Goal: Task Accomplishment & Management: Use online tool/utility

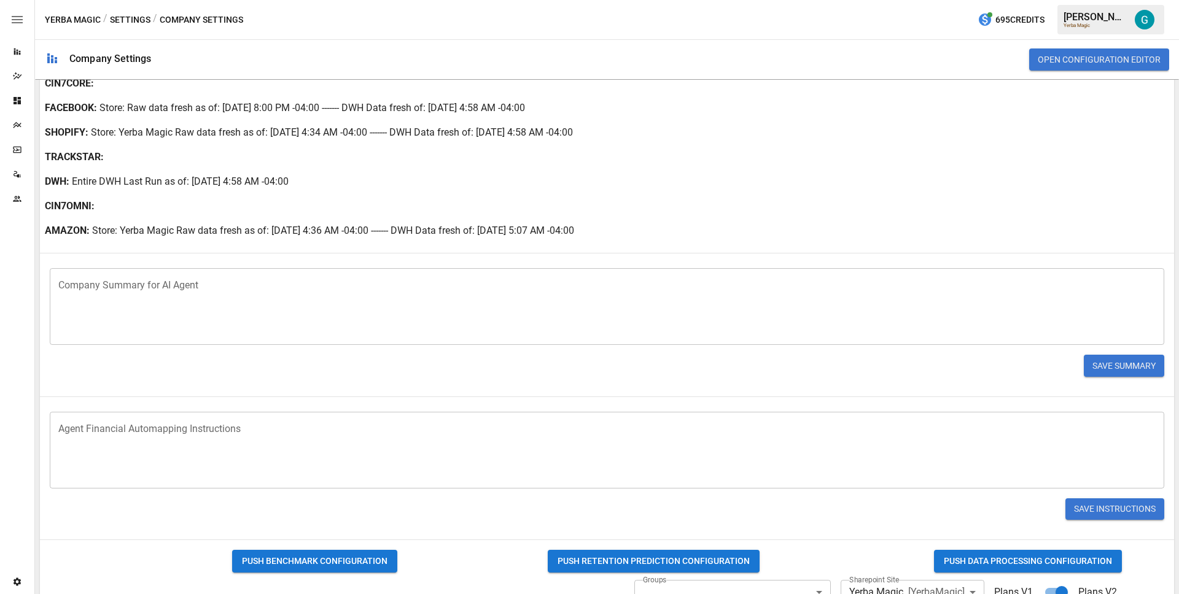
scroll to position [587, 0]
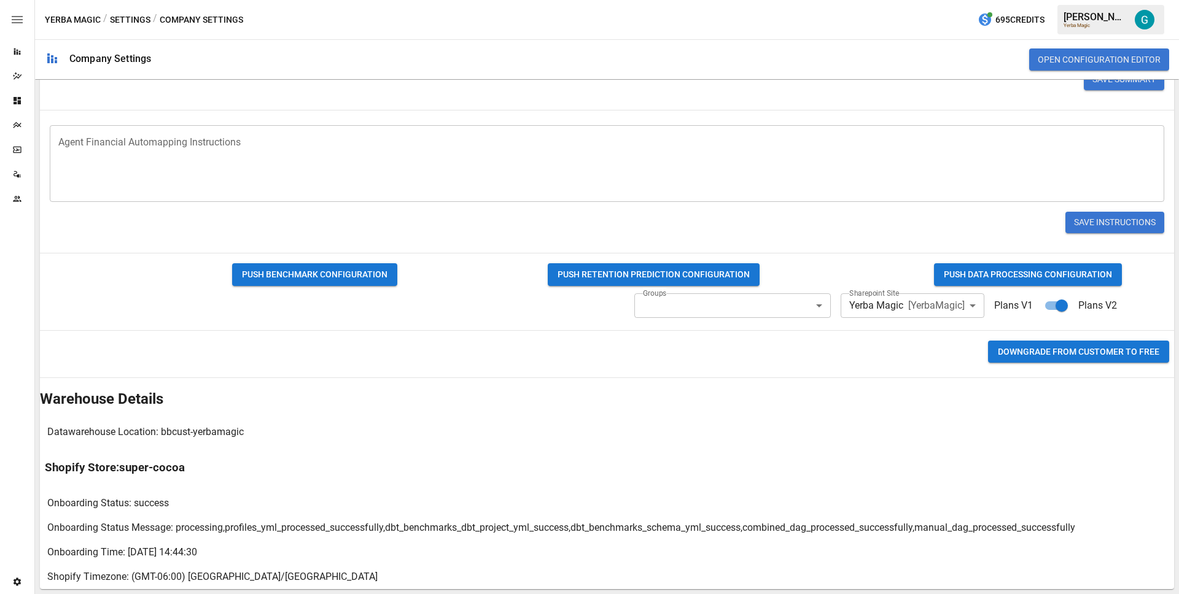
click at [1085, 272] on button "PUSH DATA PROCESSING CONFIGURATION" at bounding box center [1028, 274] width 188 height 23
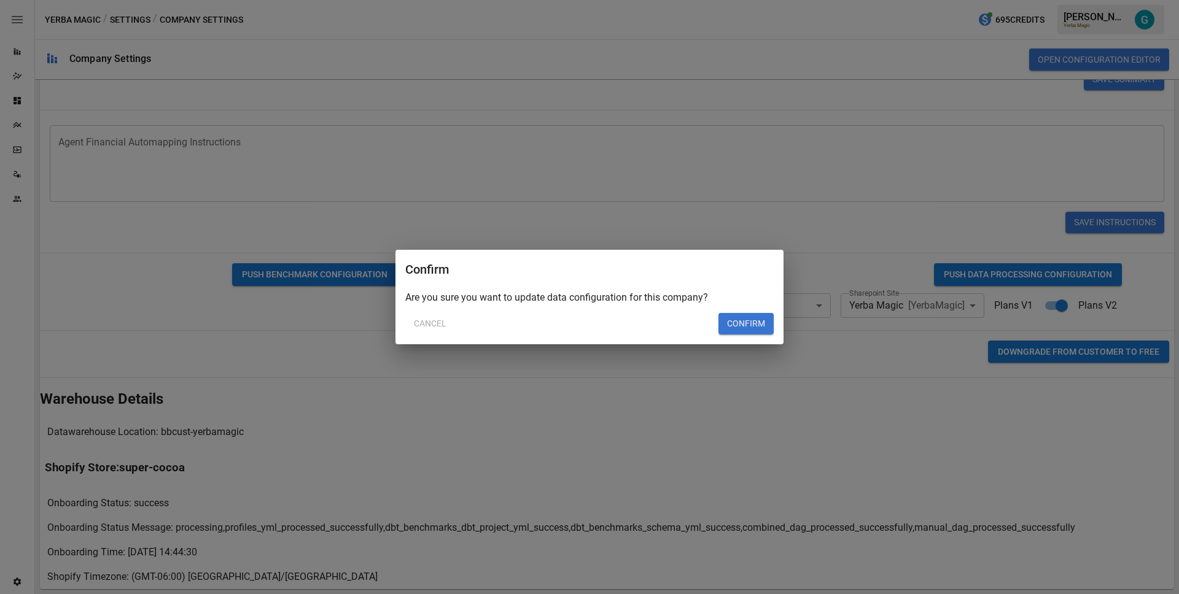
click at [756, 325] on button "Confirm" at bounding box center [745, 324] width 55 height 22
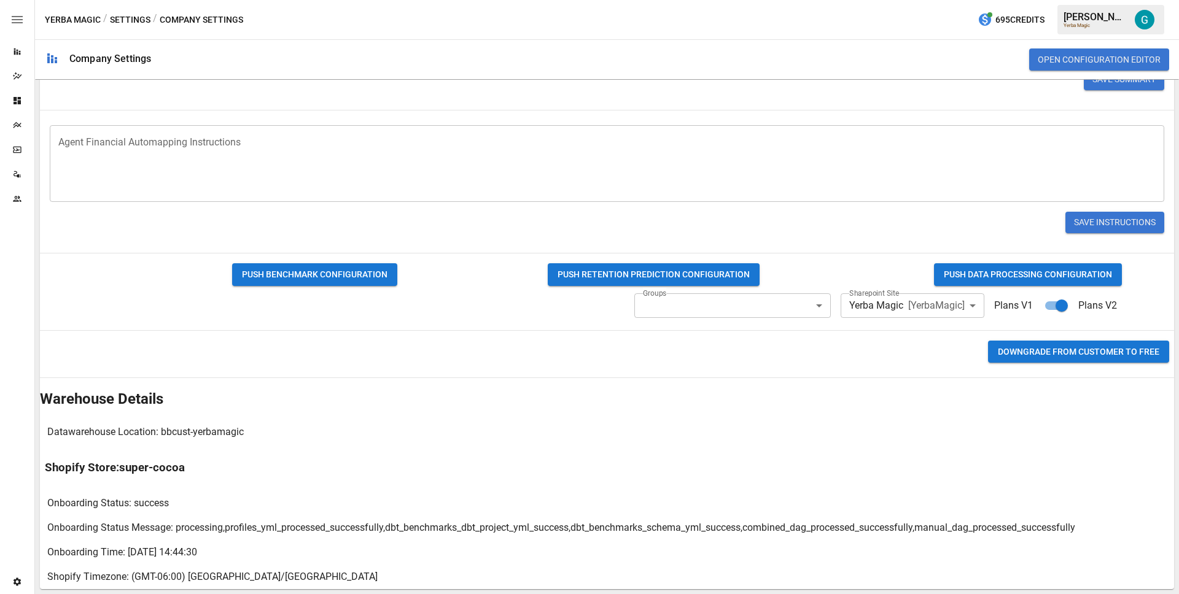
scroll to position [0, 0]
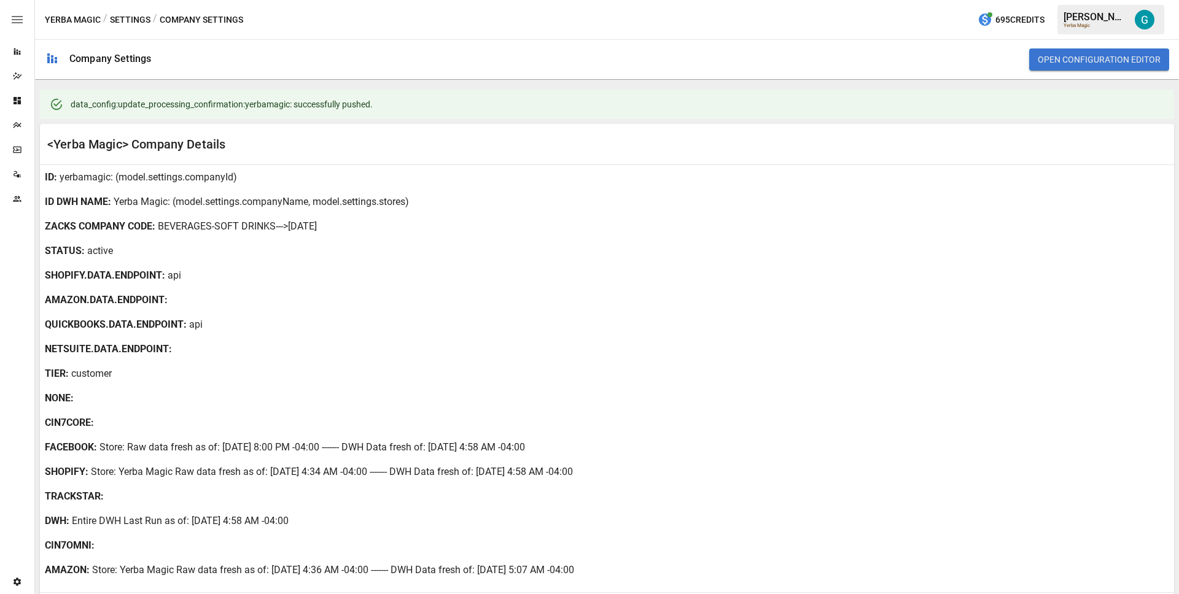
click at [545, 203] on div "ID DWH NAME : Yerba Magic : (model.settings.companyName, model.settings.stores)" at bounding box center [607, 202] width 1134 height 25
click at [570, 176] on div "ID : yerbamagic : (model.settings.companyId)" at bounding box center [607, 177] width 1134 height 25
click at [17, 174] on icon "Data Sources" at bounding box center [17, 174] width 10 height 10
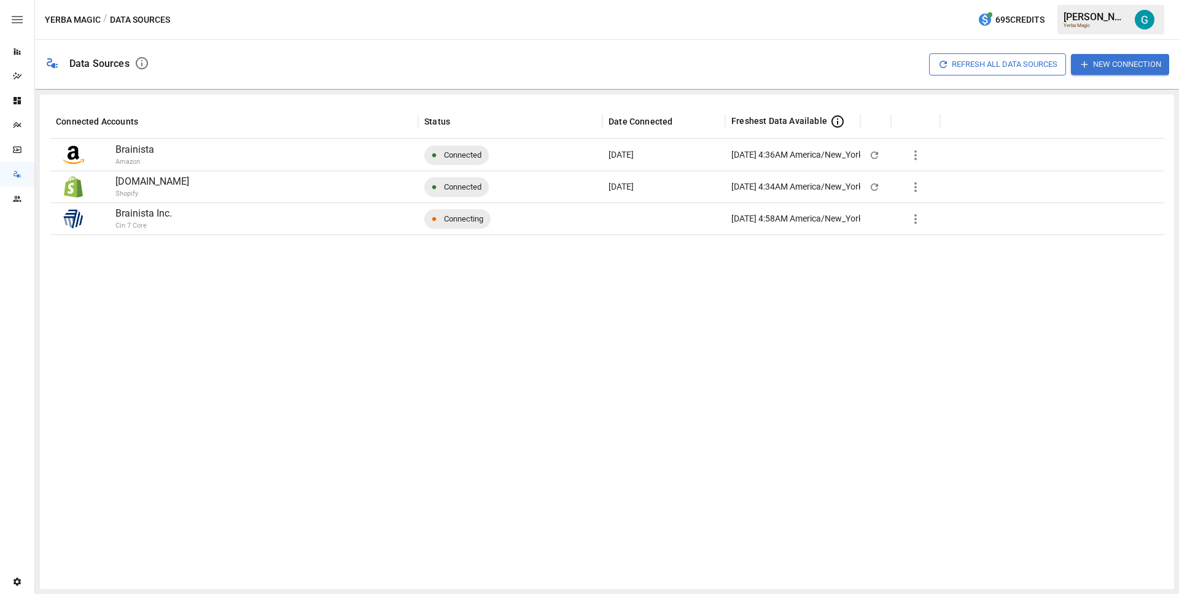
click at [920, 156] on icon "button" at bounding box center [915, 155] width 15 height 15
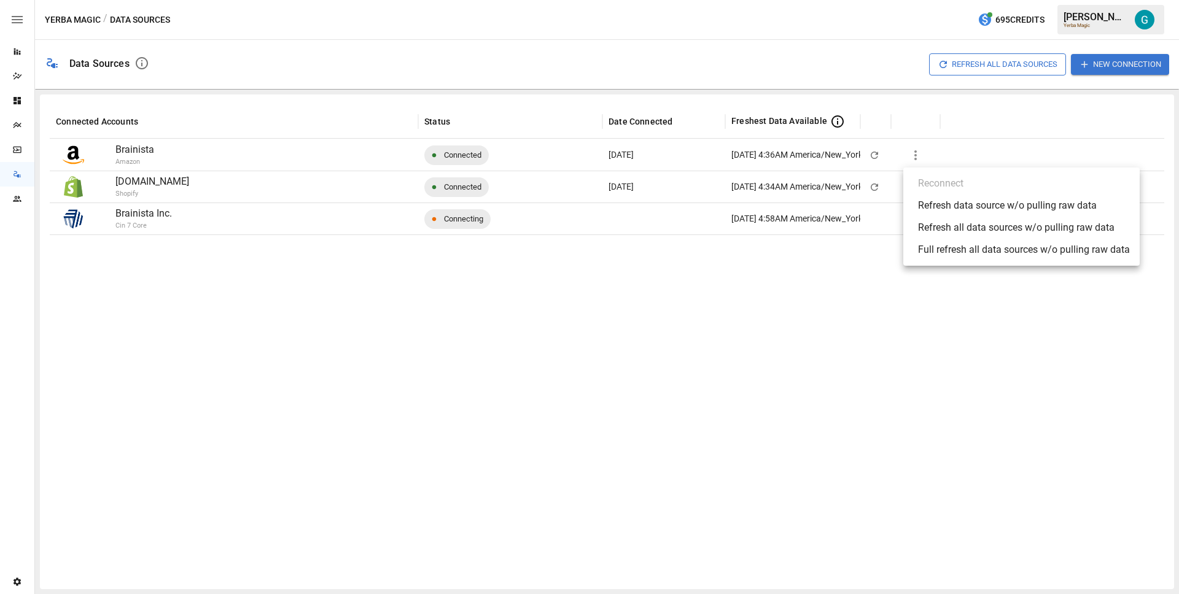
click at [943, 244] on div "Full refresh all data sources w/o pulling raw data" at bounding box center [1024, 249] width 212 height 15
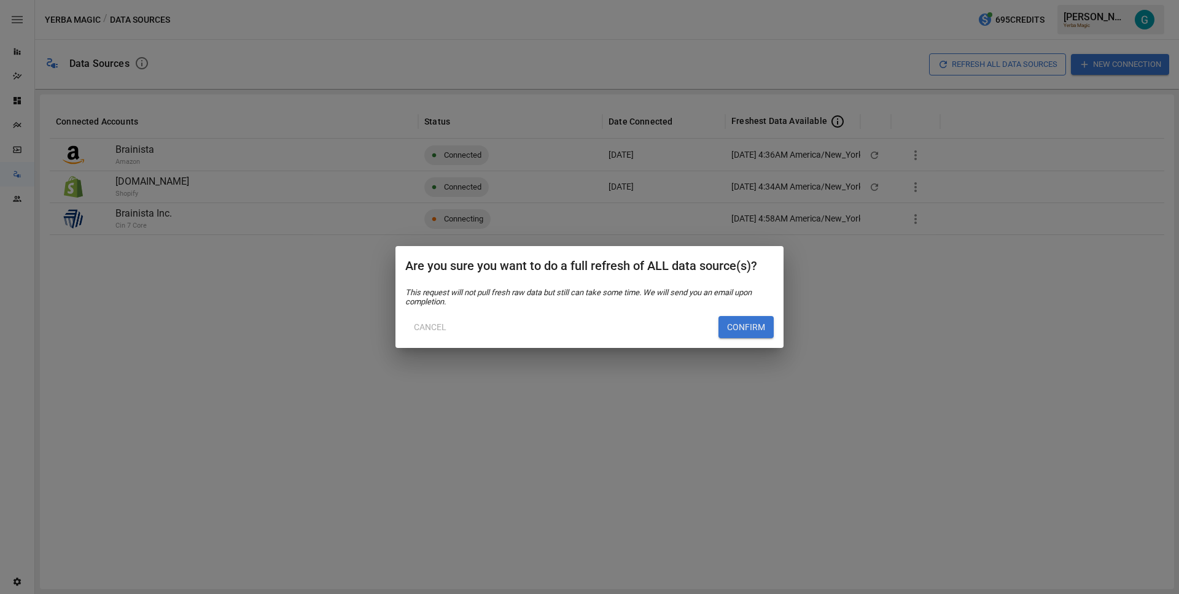
click at [746, 327] on button "Confirm" at bounding box center [745, 327] width 55 height 22
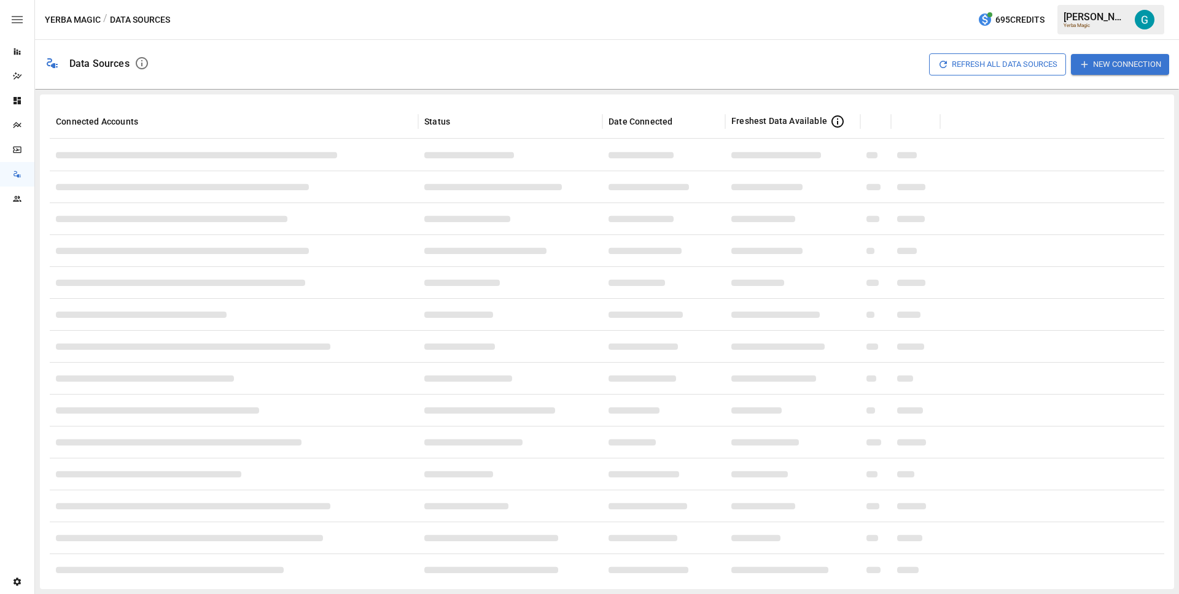
click at [651, 17] on div "Yerba Magic / Data Sources 695 Credits [PERSON_NAME] Yerba Magic" at bounding box center [607, 19] width 1144 height 39
